Goal: Information Seeking & Learning: Find contact information

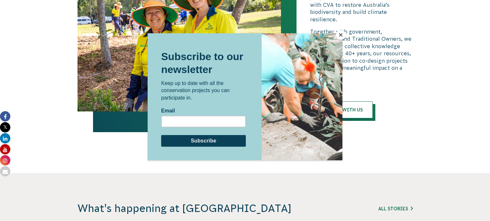
scroll to position [1431, 0]
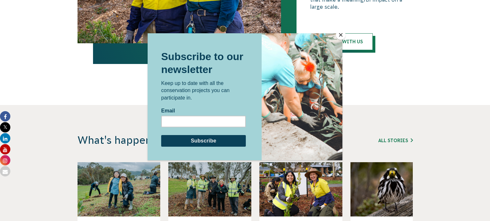
click at [342, 34] on button "Close" at bounding box center [341, 35] width 10 height 10
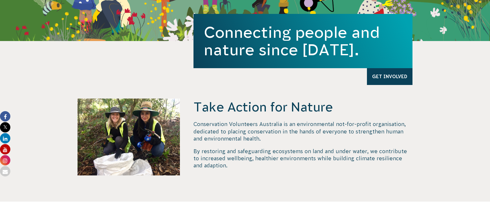
scroll to position [0, 0]
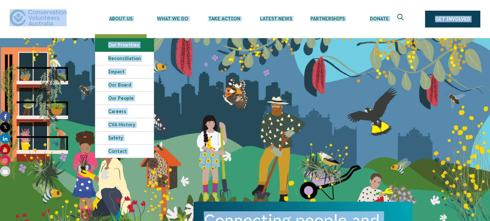
click at [120, 50] on link "Our Priorities" at bounding box center [124, 44] width 59 height 13
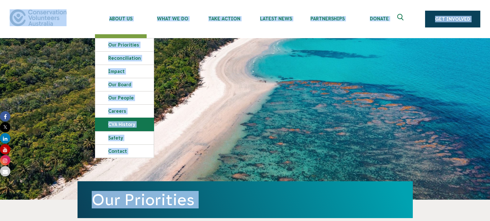
click at [133, 131] on link "CVA history" at bounding box center [124, 124] width 59 height 13
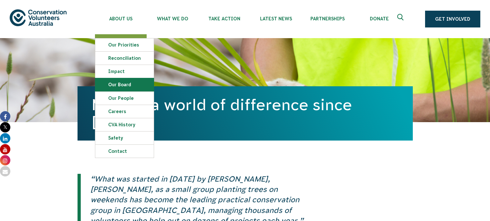
click at [132, 91] on link "Our Board" at bounding box center [124, 84] width 59 height 13
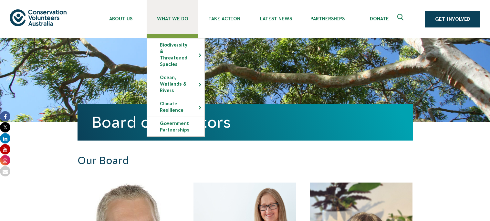
click at [174, 24] on link "What We Do" at bounding box center [173, 17] width 52 height 34
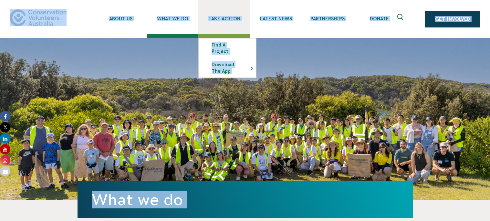
click at [214, 14] on link "Take Action" at bounding box center [225, 17] width 52 height 34
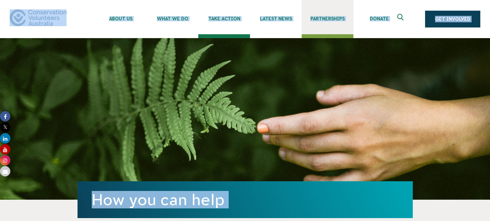
click at [304, 19] on span "Partnerships" at bounding box center [328, 18] width 52 height 5
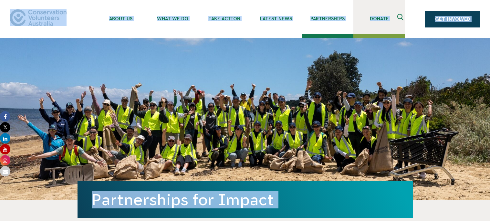
click at [354, 18] on span "Donate" at bounding box center [380, 18] width 52 height 5
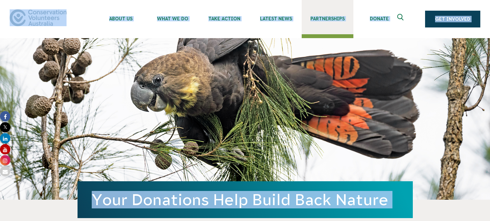
click at [307, 21] on span "Partnerships" at bounding box center [328, 18] width 52 height 5
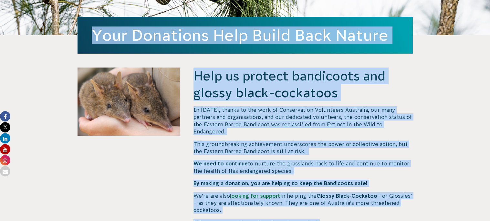
scroll to position [265, 0]
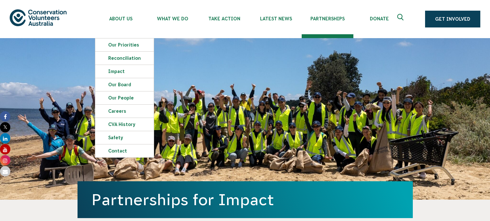
click at [44, 19] on img at bounding box center [38, 17] width 57 height 16
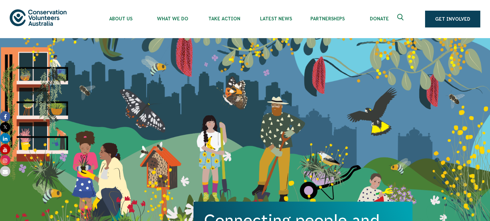
click at [56, 10] on div "About Us Our Priorities Reconciliation Impact Our Board Our People Careers CVA …" at bounding box center [245, 19] width 471 height 38
click at [56, 13] on img at bounding box center [38, 17] width 57 height 16
click at [107, 152] on div "Connecting people and nature since 1982. Get Involved" at bounding box center [245, 133] width 490 height 191
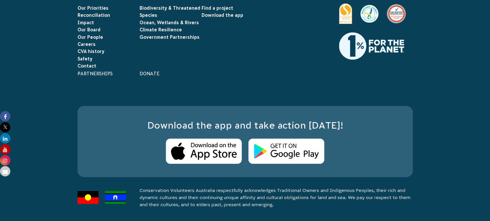
scroll to position [1999, 0]
click at [80, 25] on link "Impact" at bounding box center [86, 22] width 16 height 5
click at [80, 69] on link "Contact" at bounding box center [87, 65] width 19 height 5
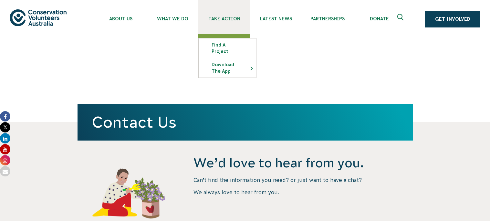
click at [215, 27] on link "Take Action" at bounding box center [225, 17] width 52 height 34
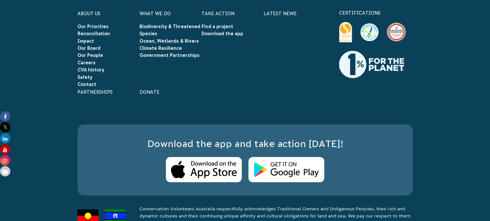
scroll to position [1590, 0]
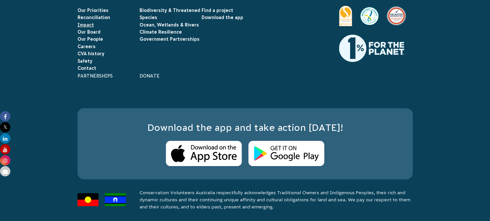
click at [78, 27] on link "Impact" at bounding box center [86, 24] width 16 height 5
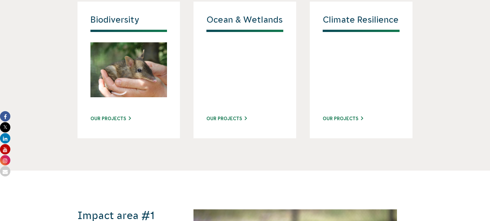
scroll to position [689, 0]
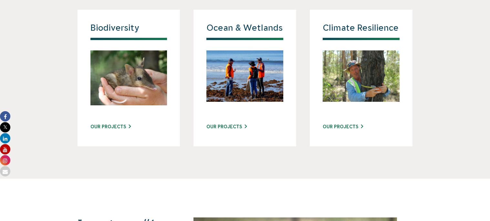
drag, startPoint x: 410, startPoint y: 124, endPoint x: 367, endPoint y: 125, distance: 43.7
click at [367, 125] on div "Climate Resilience Our Projects" at bounding box center [361, 78] width 103 height 137
click at [136, 105] on img at bounding box center [129, 77] width 77 height 55
click at [115, 130] on link "Our Projects" at bounding box center [111, 127] width 40 height 7
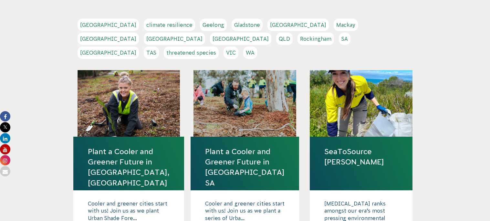
scroll to position [159, 0]
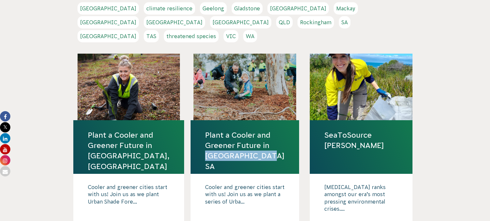
drag, startPoint x: 200, startPoint y: 162, endPoint x: 284, endPoint y: 171, distance: 83.9
click at [284, 171] on h4 "Plant a Cooler and Greener Future in [GEOGRAPHIC_DATA] SA" at bounding box center [245, 147] width 109 height 54
copy link "Campbelltown SA"
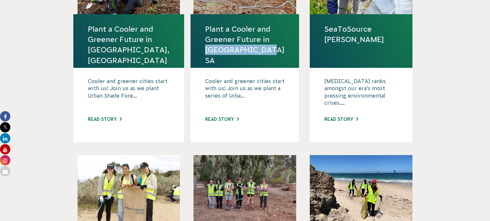
scroll to position [0, 0]
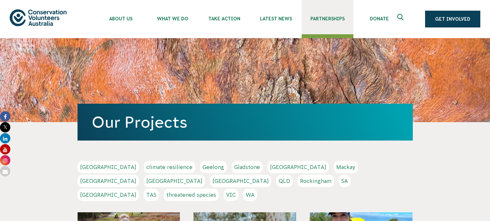
click at [322, 17] on link "Partnerships" at bounding box center [328, 17] width 52 height 34
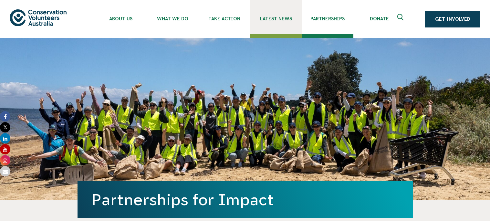
click at [254, 24] on link "Latest News" at bounding box center [276, 17] width 52 height 34
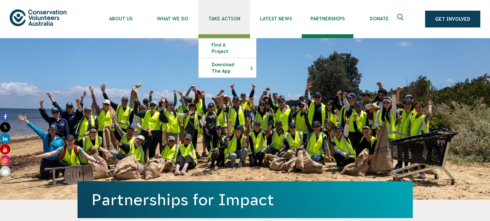
click at [216, 25] on link "Take Action" at bounding box center [225, 17] width 52 height 34
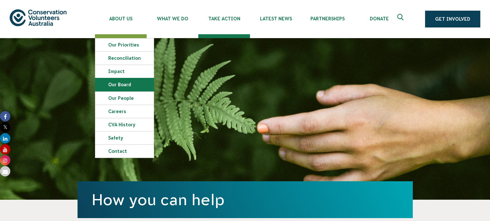
click at [124, 86] on link "Our Board" at bounding box center [124, 84] width 59 height 13
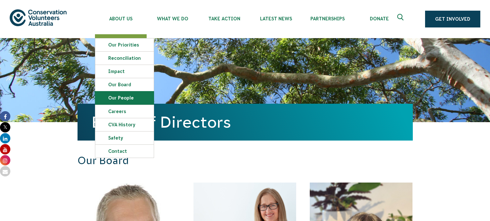
click at [130, 101] on link "Our People" at bounding box center [124, 97] width 59 height 13
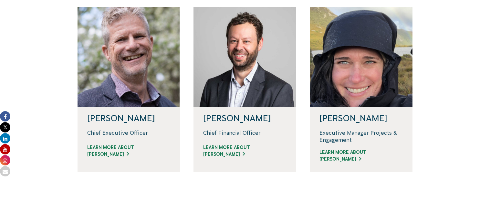
scroll to position [159, 0]
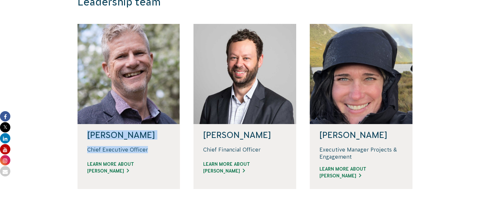
drag, startPoint x: 79, startPoint y: 155, endPoint x: 147, endPoint y: 172, distance: 71.0
click at [147, 172] on div "[PERSON_NAME] Chief Executive Officer Learn more about Phil" at bounding box center [129, 156] width 103 height 65
copy div "Phil Harrison Chief Executive Officer"
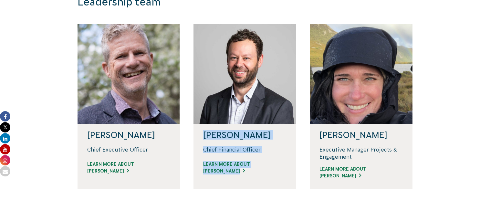
drag, startPoint x: 398, startPoint y: 136, endPoint x: 249, endPoint y: 105, distance: 152.9
click at [249, 105] on div "Phil Harrison Chief Executive Officer Learn more about Phil David Sanders Chief…" at bounding box center [245, 116] width 349 height 185
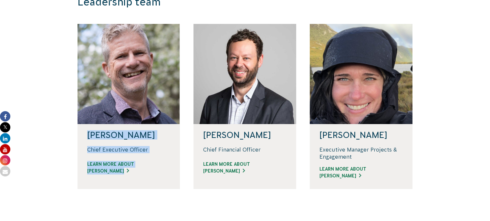
drag, startPoint x: 138, startPoint y: 95, endPoint x: 223, endPoint y: 106, distance: 86.1
click at [223, 106] on div "Phil Harrison Chief Executive Officer Learn more about Phil David Sanders Chief…" at bounding box center [245, 116] width 349 height 185
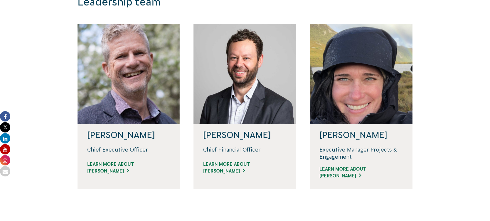
click at [462, 112] on section "Leadership team Phil Harrison Chief Executive Officer Learn more about Phil Dav…" at bounding box center [245, 101] width 490 height 277
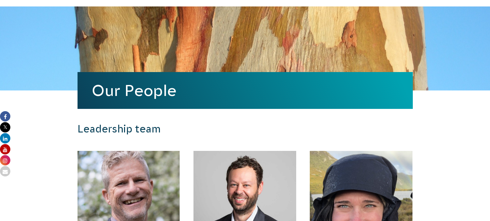
scroll to position [0, 0]
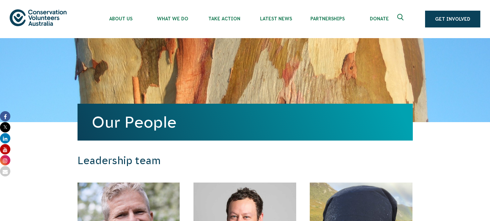
click at [362, 114] on div "Our People" at bounding box center [246, 122] width 336 height 37
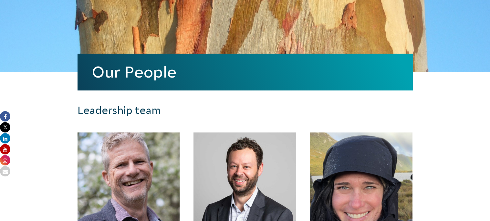
scroll to position [106, 0]
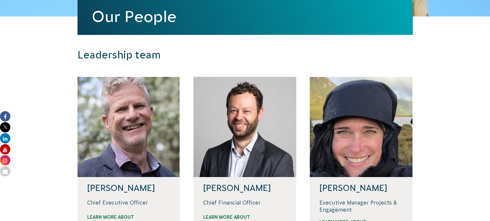
click at [140, 61] on h3 "Leadership team" at bounding box center [202, 55] width 248 height 13
drag, startPoint x: 167, startPoint y: 151, endPoint x: 80, endPoint y: 132, distance: 88.4
click at [80, 132] on div at bounding box center [129, 127] width 103 height 100
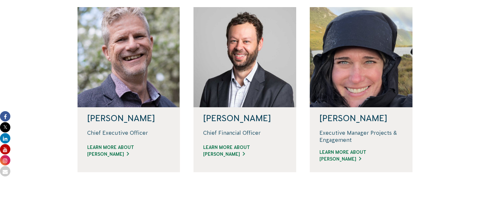
scroll to position [159, 0]
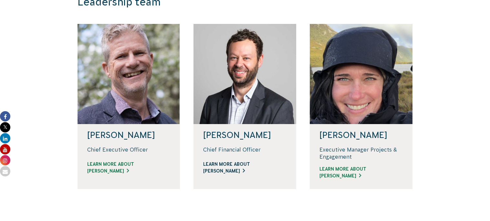
click at [248, 175] on link "Learn more about David" at bounding box center [244, 168] width 83 height 14
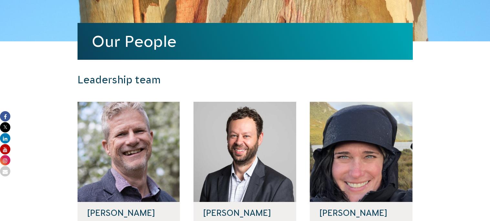
scroll to position [0, 0]
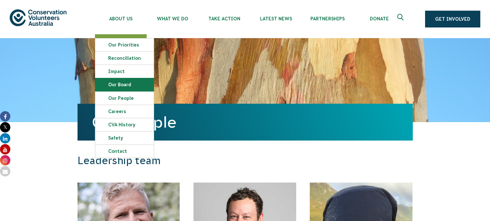
click at [127, 89] on link "Our Board" at bounding box center [124, 84] width 59 height 13
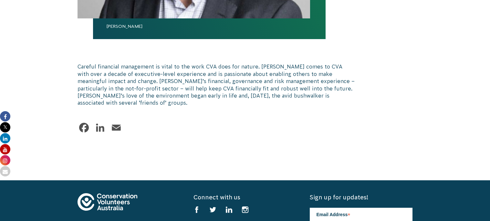
scroll to position [371, 0]
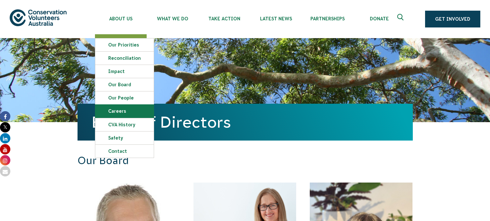
click at [138, 118] on link "Careers" at bounding box center [124, 111] width 59 height 13
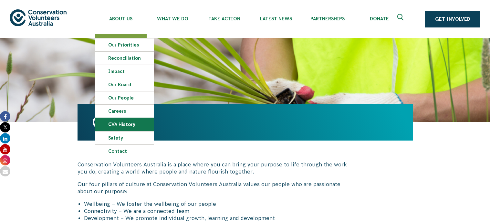
click at [131, 131] on link "CVA history" at bounding box center [124, 124] width 59 height 13
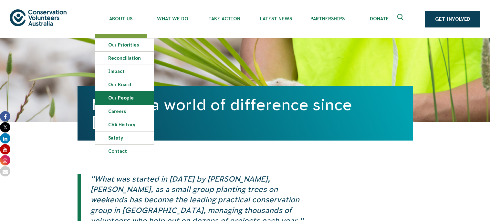
click at [130, 100] on link "Our People" at bounding box center [124, 97] width 59 height 13
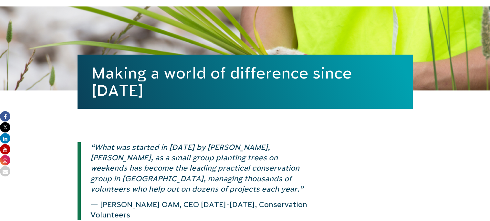
scroll to position [53, 0]
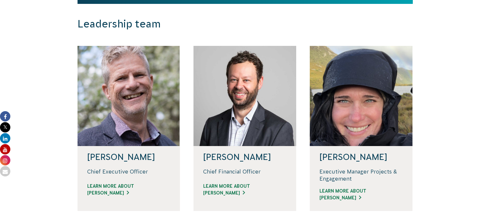
scroll to position [159, 0]
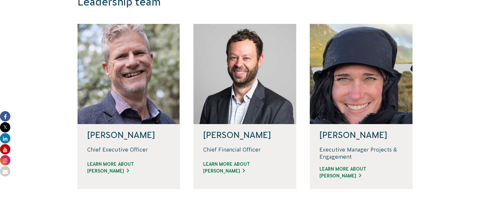
drag, startPoint x: 401, startPoint y: 173, endPoint x: 357, endPoint y: 177, distance: 44.1
click at [357, 161] on p "Executive Manager Projects & Engagement" at bounding box center [361, 153] width 83 height 15
click at [131, 115] on div at bounding box center [129, 74] width 103 height 100
click at [125, 8] on h3 "Leadership team" at bounding box center [202, 2] width 248 height 13
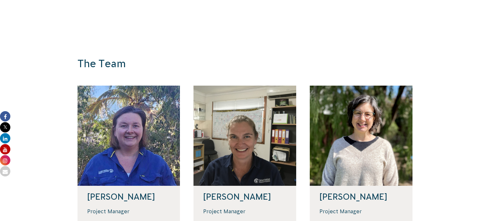
click at [86, 70] on h3 "The Team" at bounding box center [202, 64] width 248 height 13
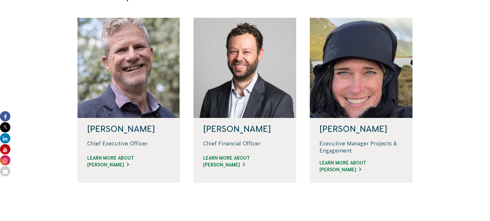
scroll to position [165, 0]
drag, startPoint x: 201, startPoint y: 144, endPoint x: 274, endPoint y: 144, distance: 73.7
click at [274, 133] on h4 "David Sanders" at bounding box center [244, 128] width 83 height 9
copy h4 "David Sanders"
drag, startPoint x: 200, startPoint y: 161, endPoint x: 279, endPoint y: 164, distance: 78.9
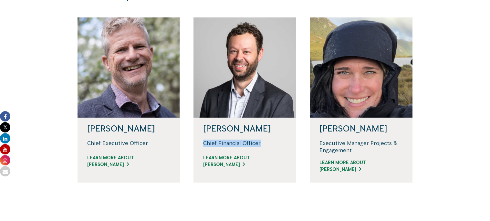
click at [279, 164] on div "David Sanders Chief Financial Officer Learn more about David" at bounding box center [245, 150] width 103 height 65
copy p "Chief Financial Officer"
drag, startPoint x: 202, startPoint y: 144, endPoint x: 280, endPoint y: 165, distance: 80.7
click at [280, 165] on div "David Sanders Chief Financial Officer Learn more about David" at bounding box center [245, 150] width 103 height 65
copy div "David Sanders Chief Financial Officer"
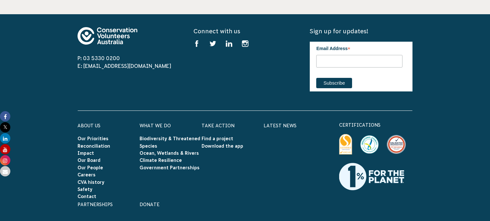
scroll to position [1067, 0]
